Goal: Navigation & Orientation: Find specific page/section

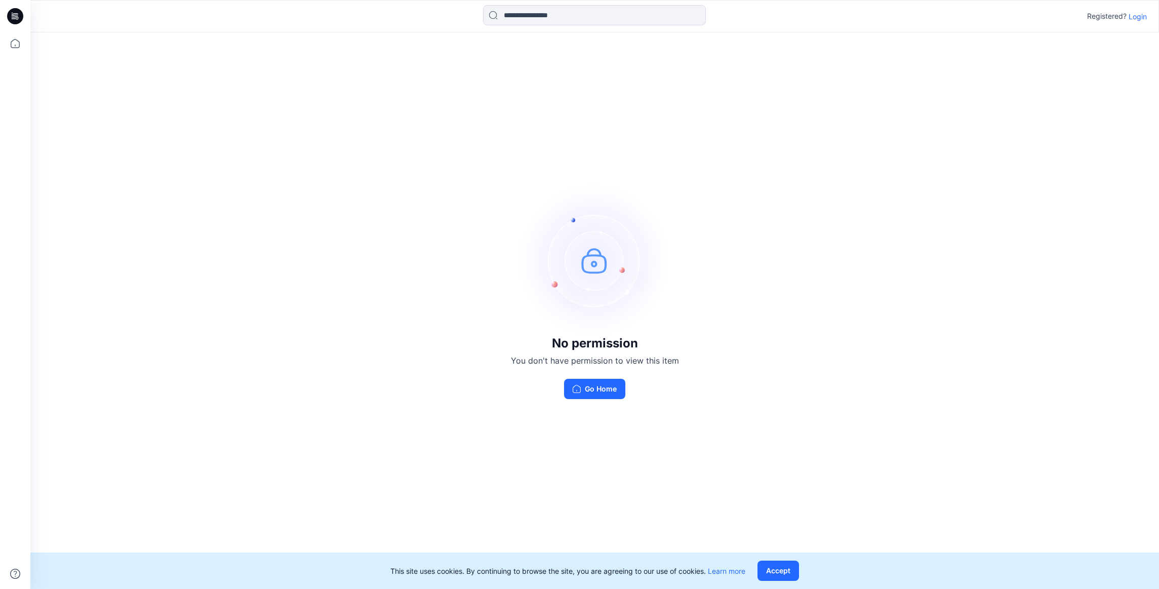
click at [1143, 20] on p "Login" at bounding box center [1137, 16] width 18 height 11
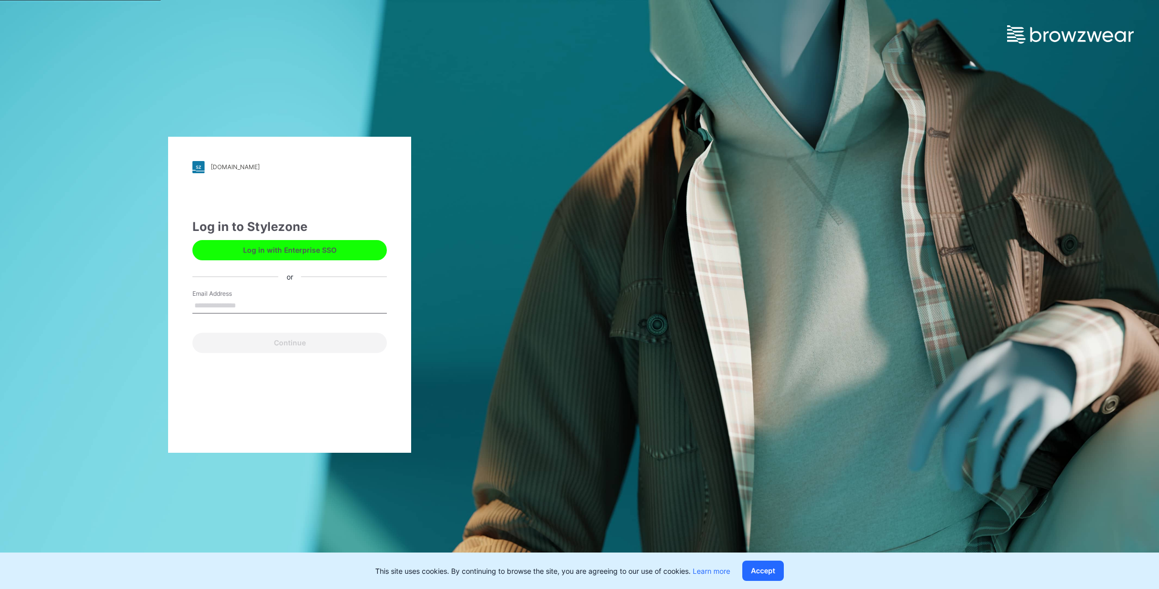
click at [312, 299] on input "Email Address" at bounding box center [289, 305] width 194 height 15
type input "**********"
click at [292, 341] on button "Continue" at bounding box center [289, 343] width 194 height 20
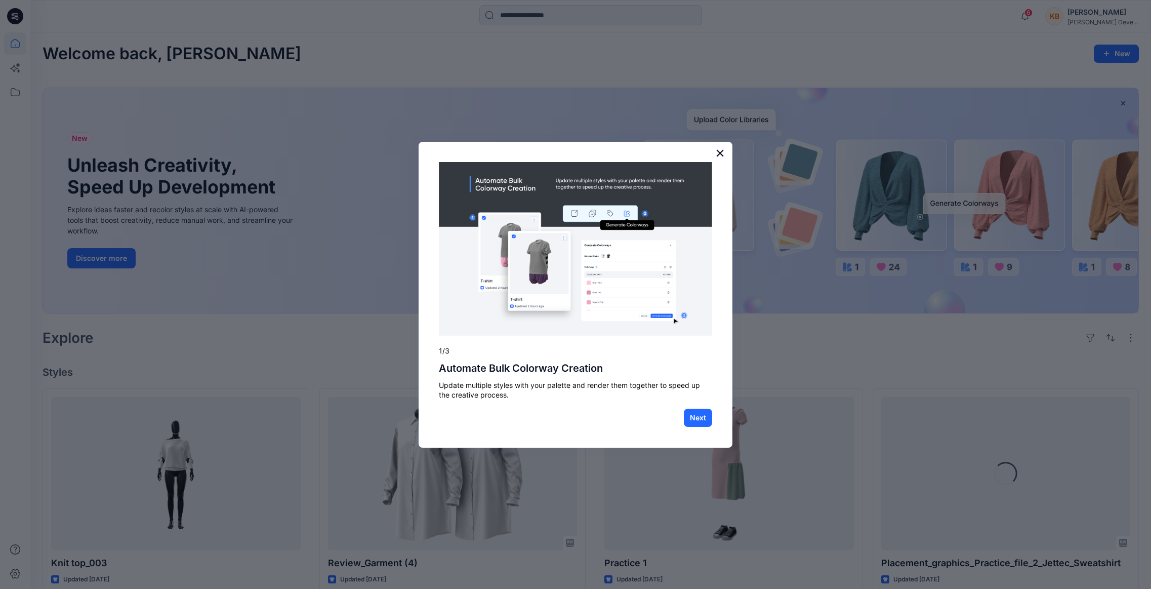
click at [719, 151] on button "×" at bounding box center [720, 153] width 10 height 16
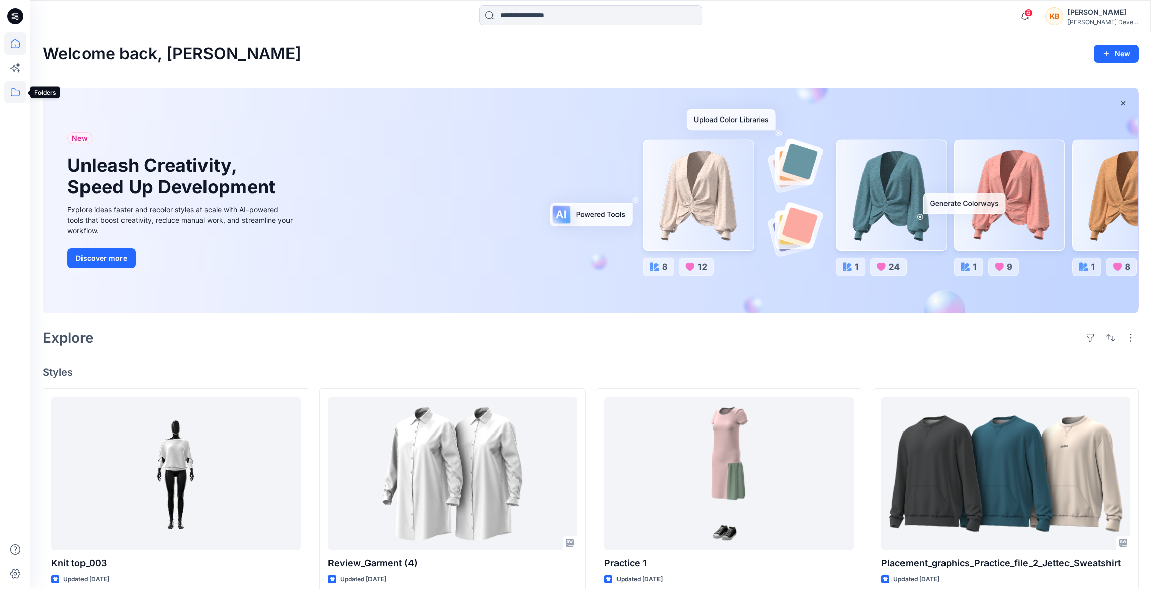
click at [11, 90] on icon at bounding box center [15, 92] width 22 height 22
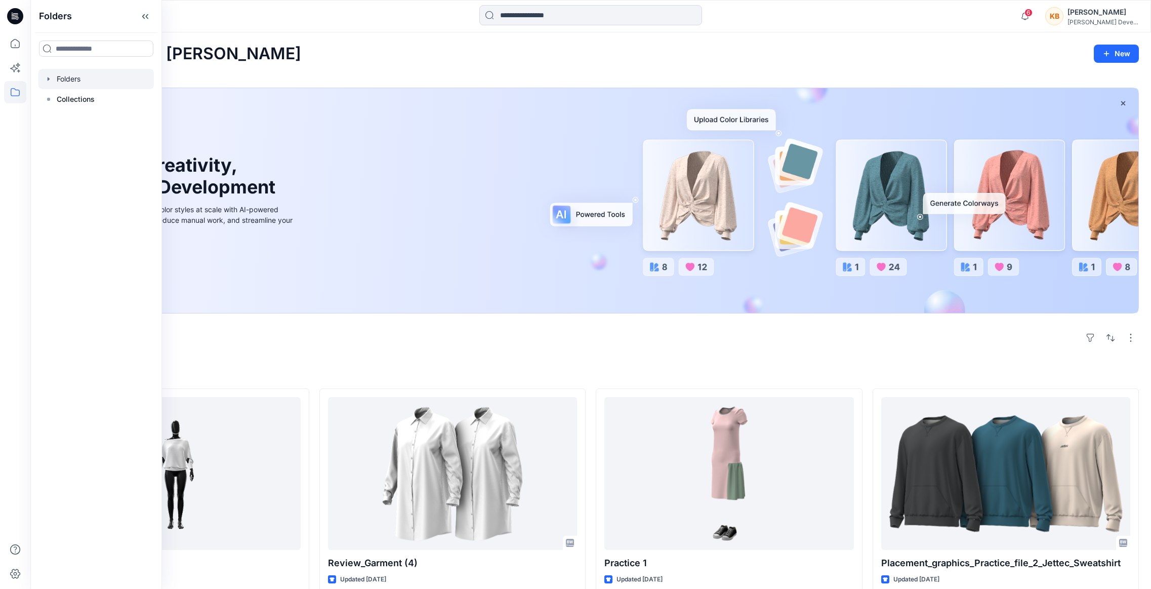
click at [73, 77] on div at bounding box center [95, 79] width 115 height 20
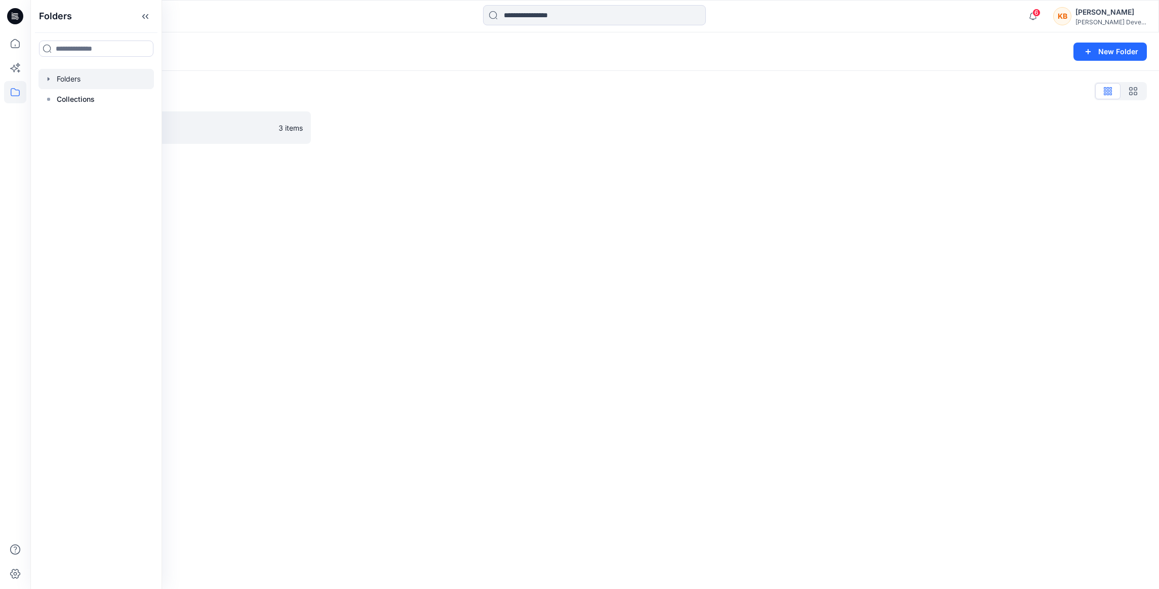
click at [336, 90] on div "Folders List" at bounding box center [595, 91] width 1104 height 16
click at [15, 87] on icon at bounding box center [15, 92] width 22 height 22
click at [66, 99] on p "Collections" at bounding box center [76, 99] width 38 height 12
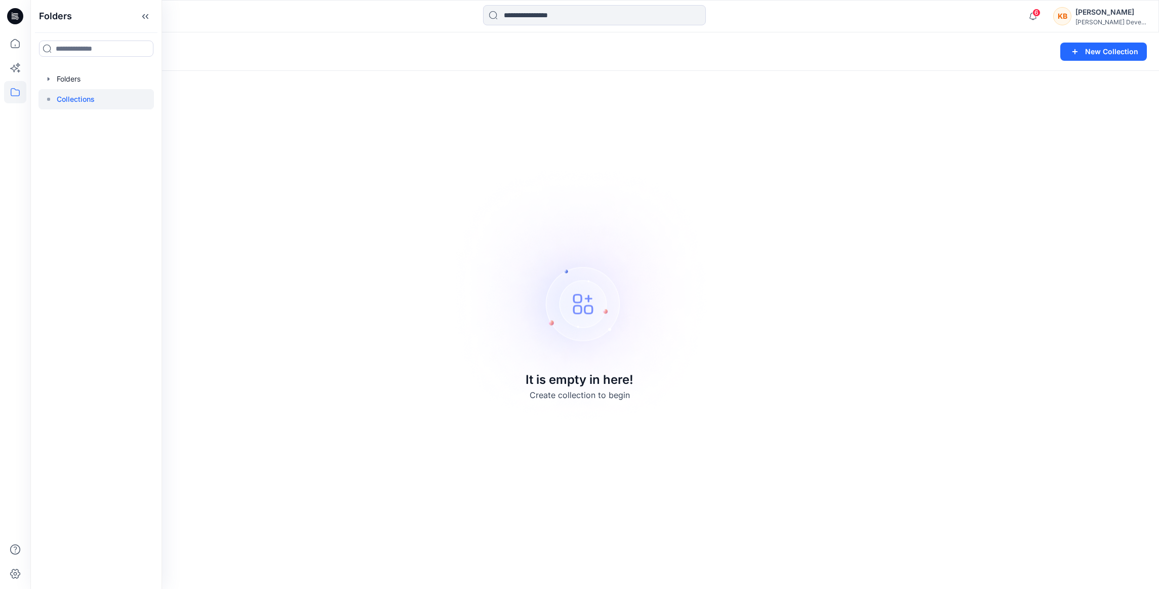
click at [396, 92] on div "Collections New Collection It is empty in here! Create collection to begin" at bounding box center [594, 310] width 1128 height 556
click at [16, 42] on icon at bounding box center [15, 43] width 22 height 22
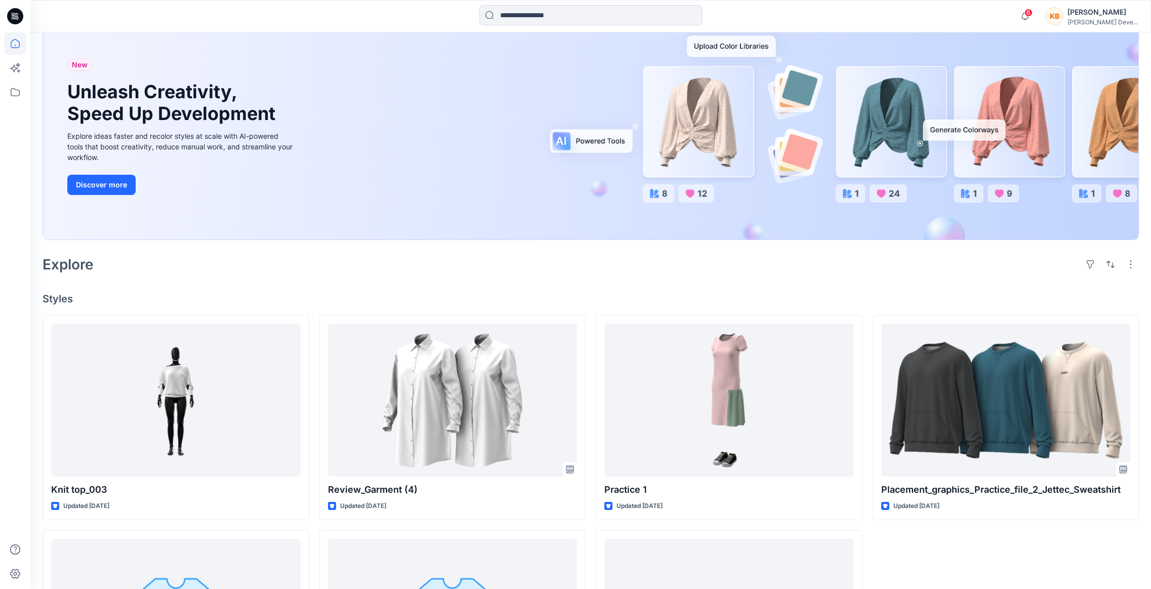
scroll to position [47, 0]
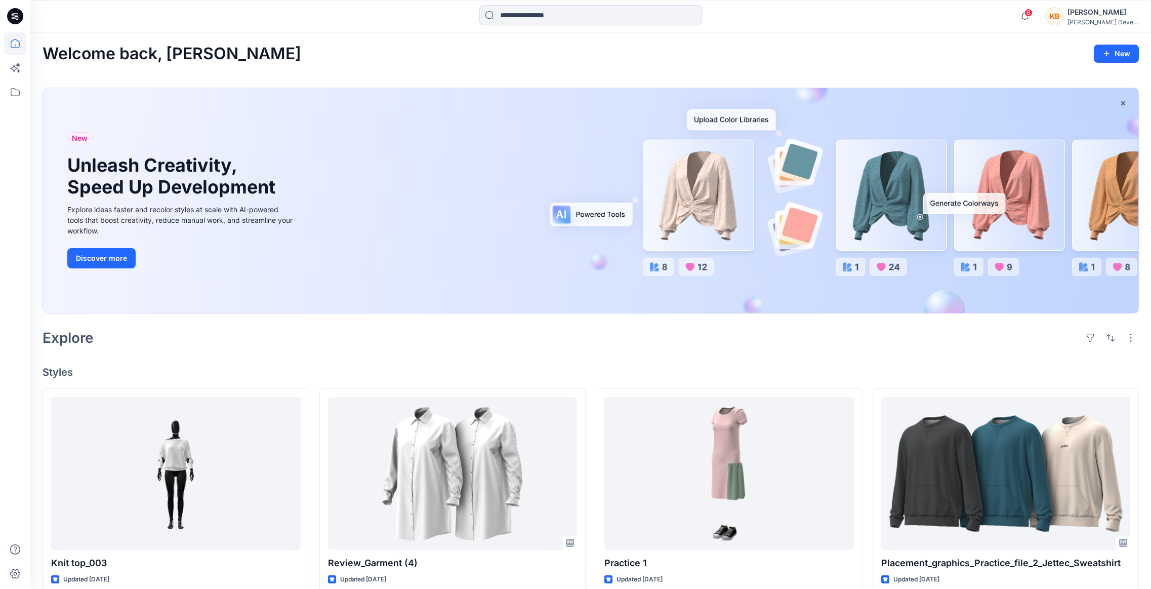
click at [1089, 13] on div "[PERSON_NAME]" at bounding box center [1102, 12] width 71 height 12
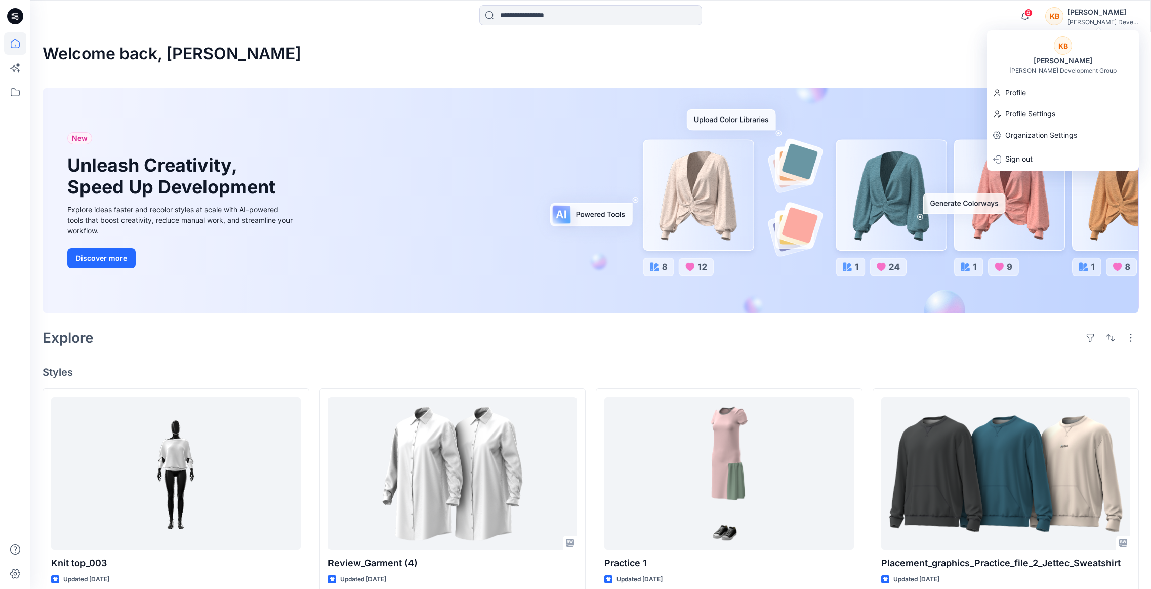
click at [854, 55] on div "Welcome back, [PERSON_NAME]" at bounding box center [591, 54] width 1096 height 19
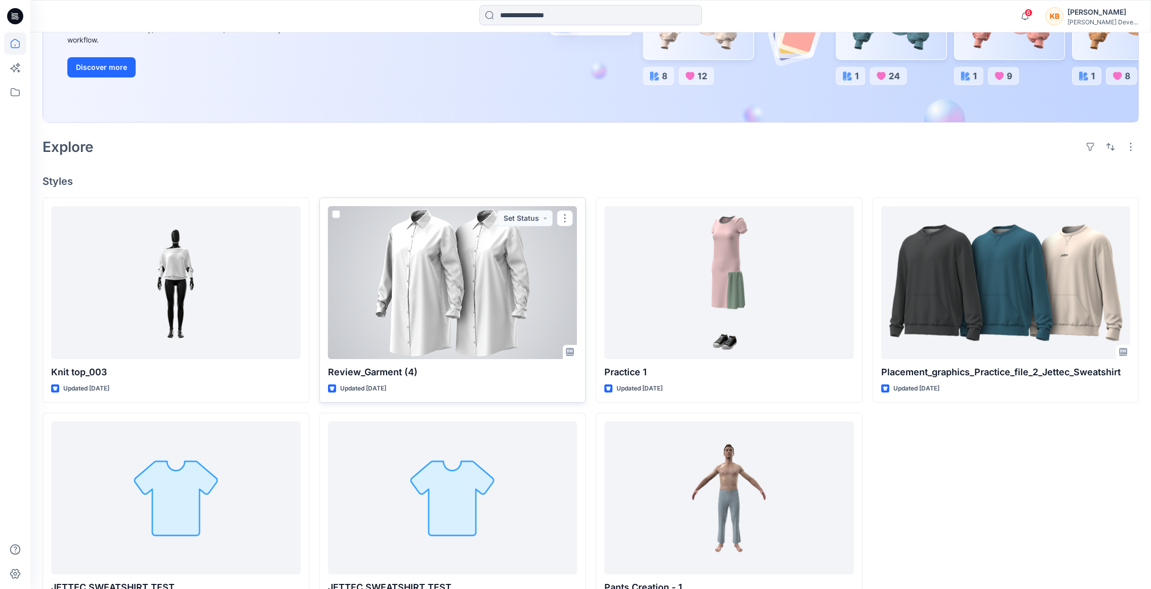
scroll to position [231, 0]
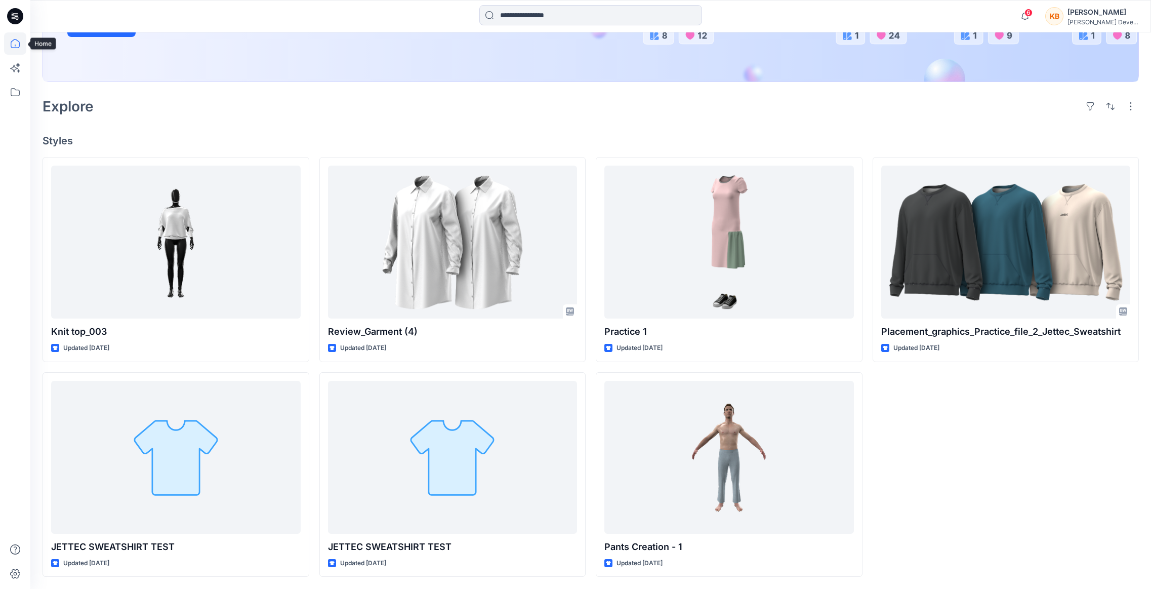
click at [15, 45] on icon at bounding box center [15, 46] width 1 height 2
click at [16, 14] on icon at bounding box center [15, 16] width 16 height 16
click at [20, 15] on icon at bounding box center [15, 16] width 16 height 16
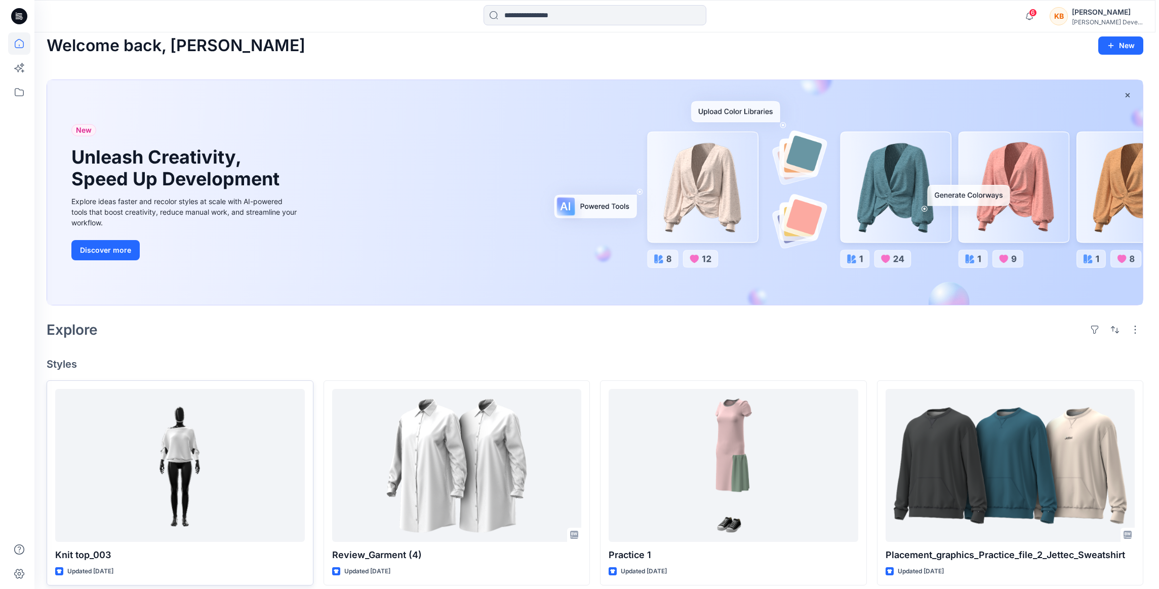
scroll to position [0, 0]
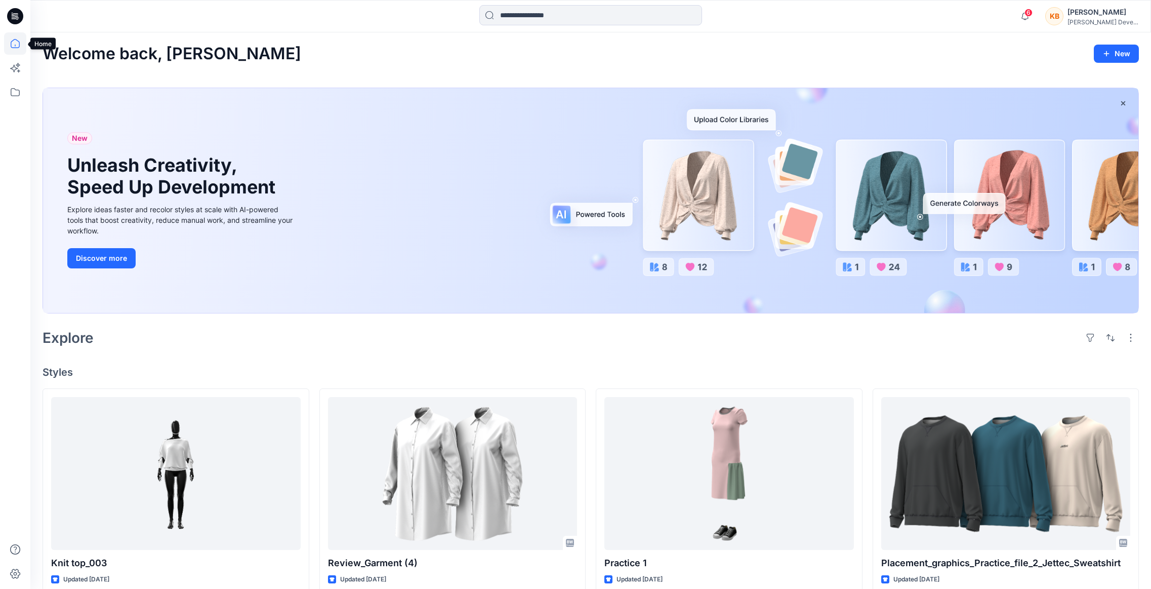
click at [13, 46] on icon at bounding box center [15, 43] width 22 height 22
click at [16, 94] on icon at bounding box center [15, 92] width 22 height 22
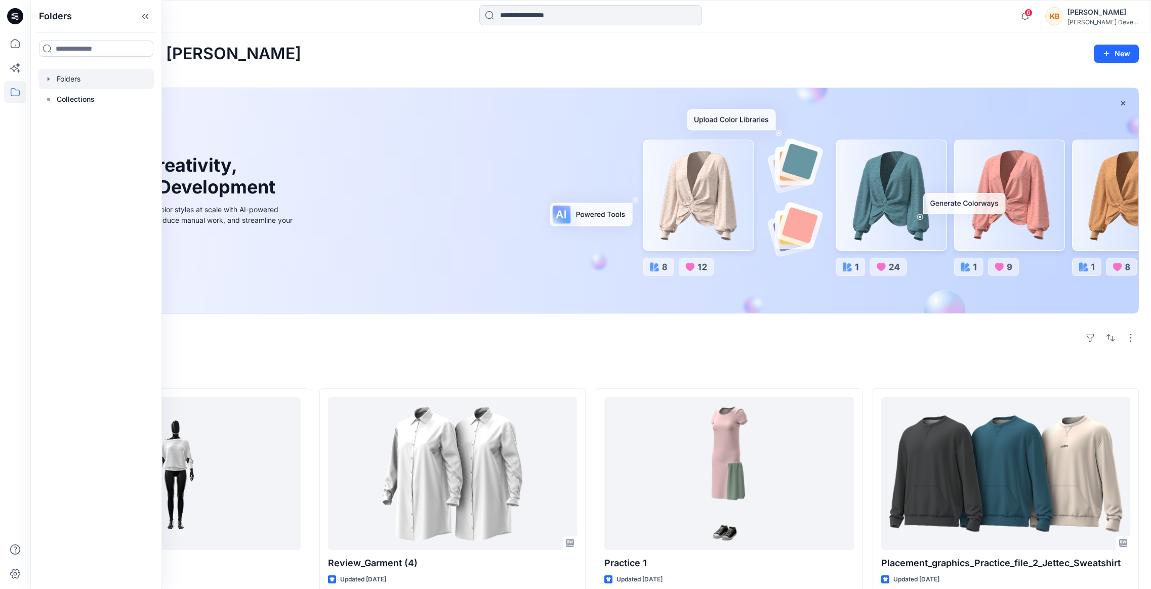
click at [46, 78] on icon "button" at bounding box center [49, 79] width 8 height 8
click at [57, 99] on rect at bounding box center [58, 99] width 3 height 3
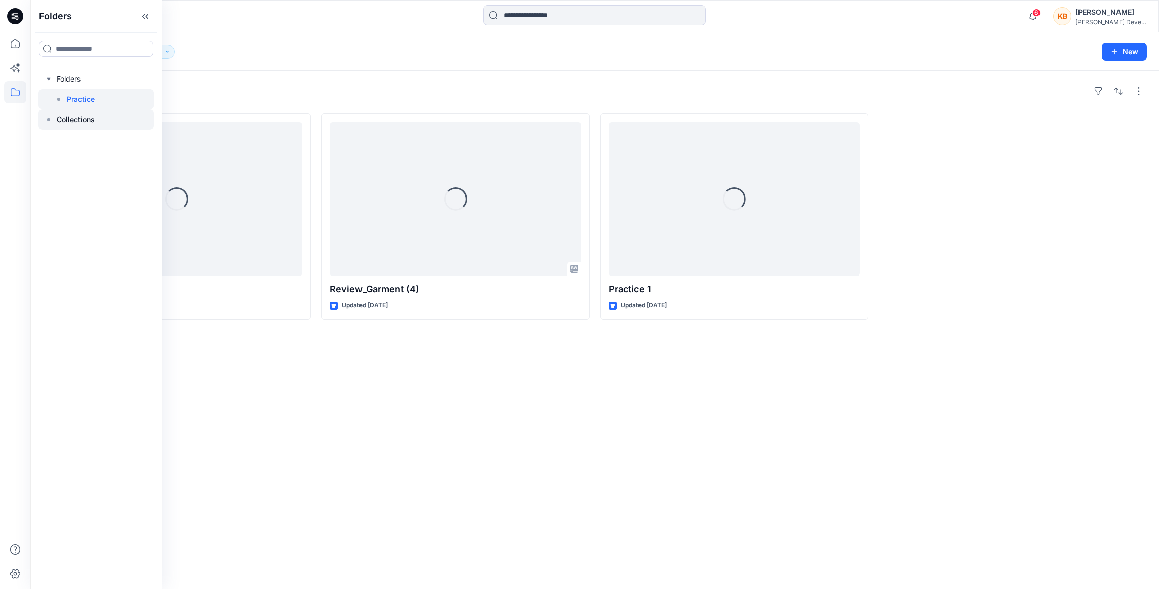
click at [52, 119] on icon at bounding box center [49, 119] width 8 height 8
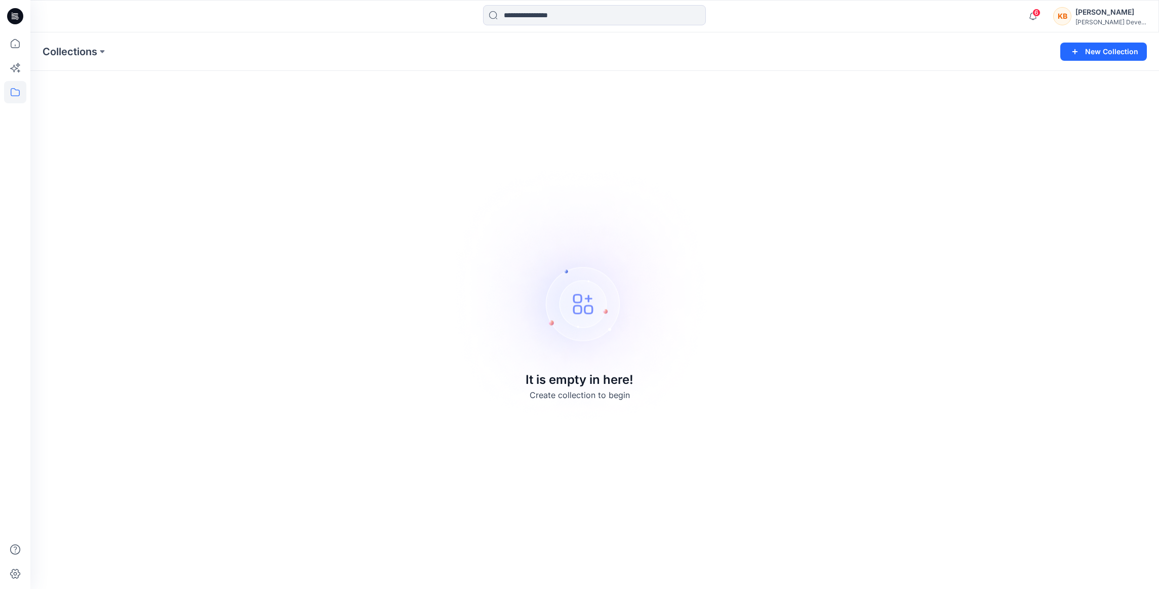
click at [1071, 16] on div "KB" at bounding box center [1062, 16] width 18 height 18
click at [1107, 11] on div "[PERSON_NAME]" at bounding box center [1110, 12] width 71 height 12
click at [1106, 20] on div "[PERSON_NAME] Development ..." at bounding box center [1110, 22] width 71 height 8
click at [1076, 71] on div "[PERSON_NAME] Development Group" at bounding box center [1070, 71] width 107 height 8
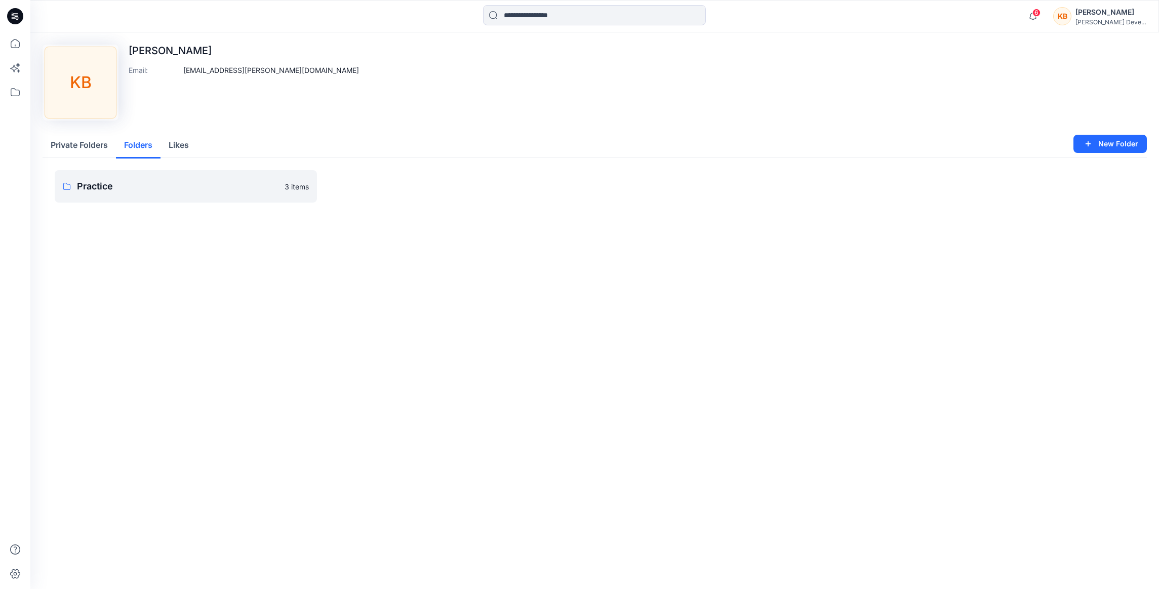
click at [141, 148] on button "Folders" at bounding box center [138, 146] width 45 height 26
click at [171, 144] on button "Likes" at bounding box center [178, 146] width 36 height 26
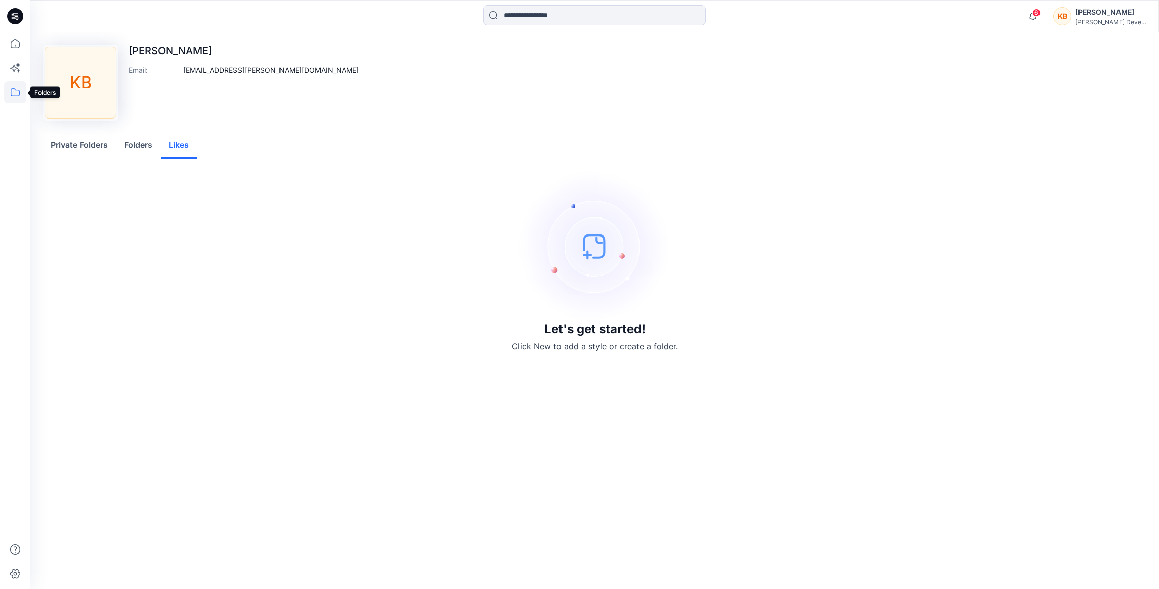
click at [19, 93] on icon at bounding box center [15, 92] width 9 height 8
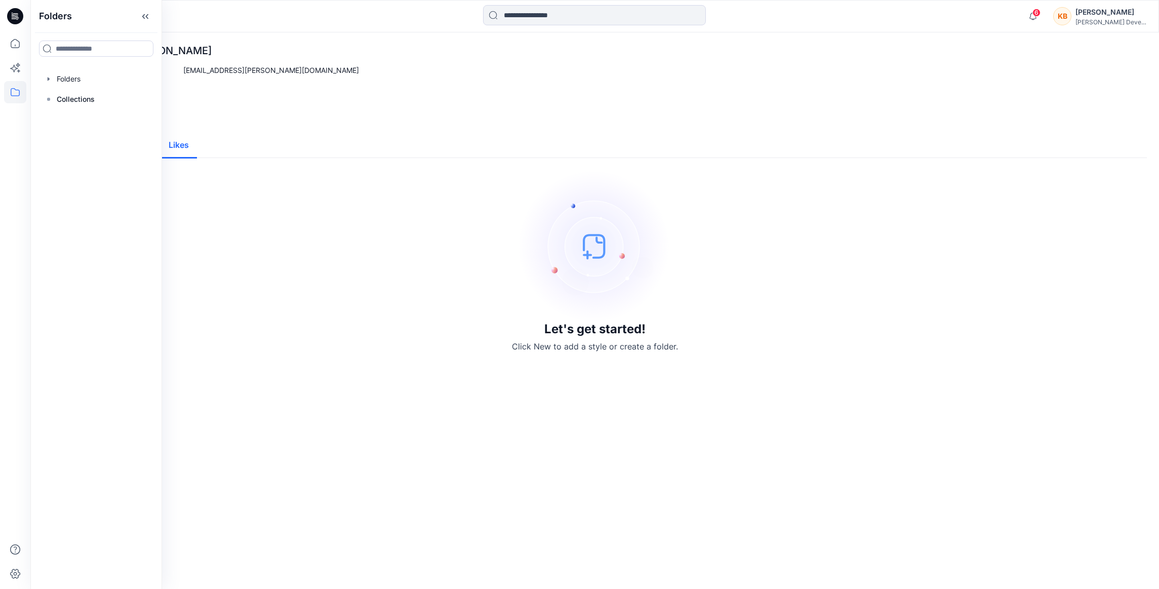
click at [333, 300] on div "Let's get started! Click New to add a style or create a folder." at bounding box center [595, 261] width 1080 height 182
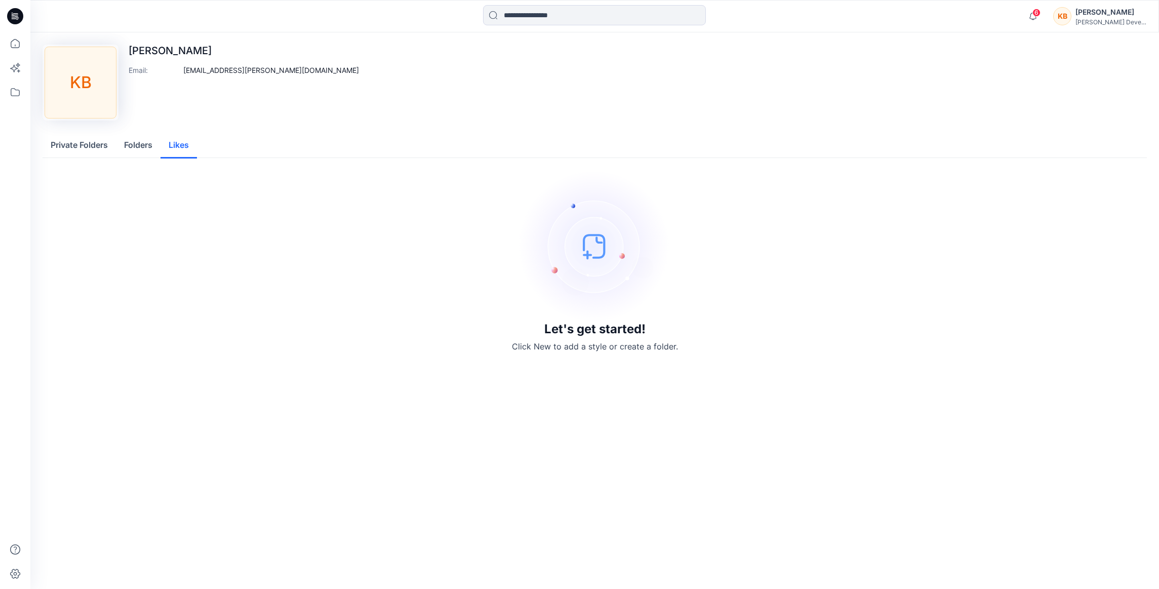
click at [131, 144] on button "Folders" at bounding box center [138, 146] width 45 height 26
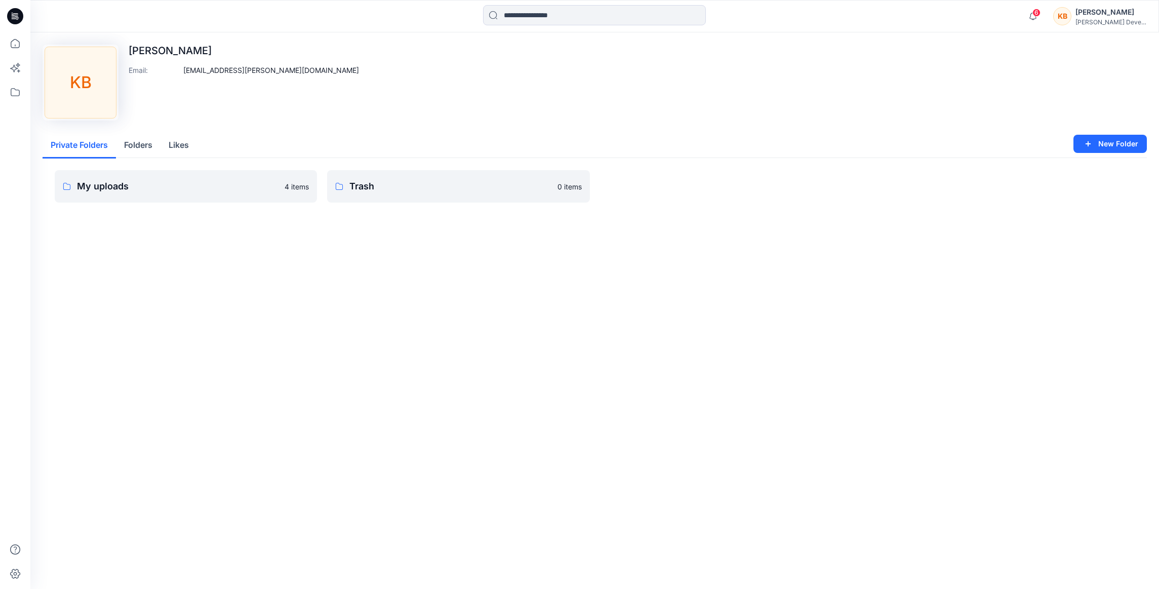
click at [88, 145] on button "Private Folders" at bounding box center [79, 146] width 73 height 26
click at [133, 183] on p "My uploads" at bounding box center [177, 186] width 201 height 14
click at [15, 41] on icon at bounding box center [15, 43] width 22 height 22
